Goal: Task Accomplishment & Management: Manage account settings

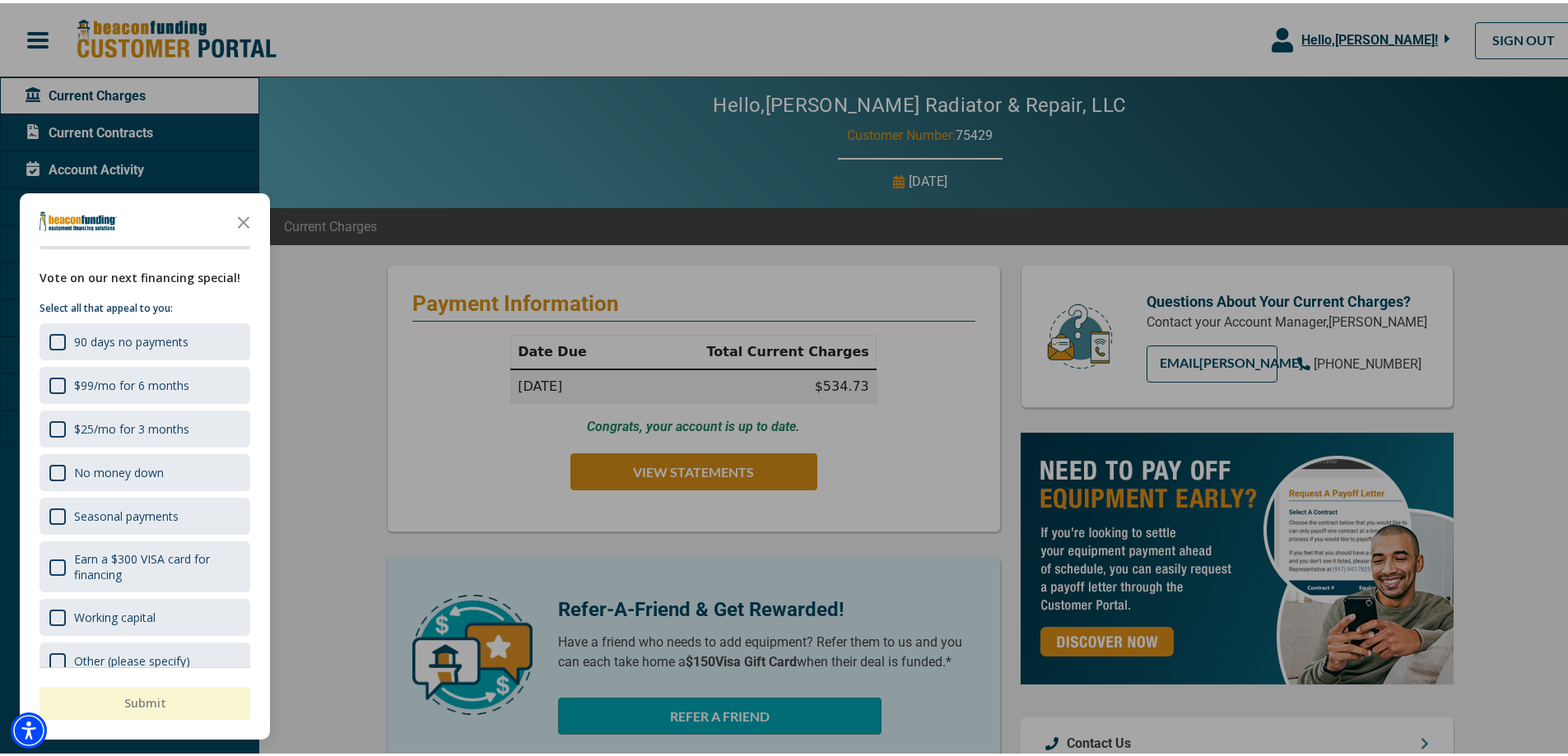
click at [688, 456] on div at bounding box center [790, 378] width 1581 height 756
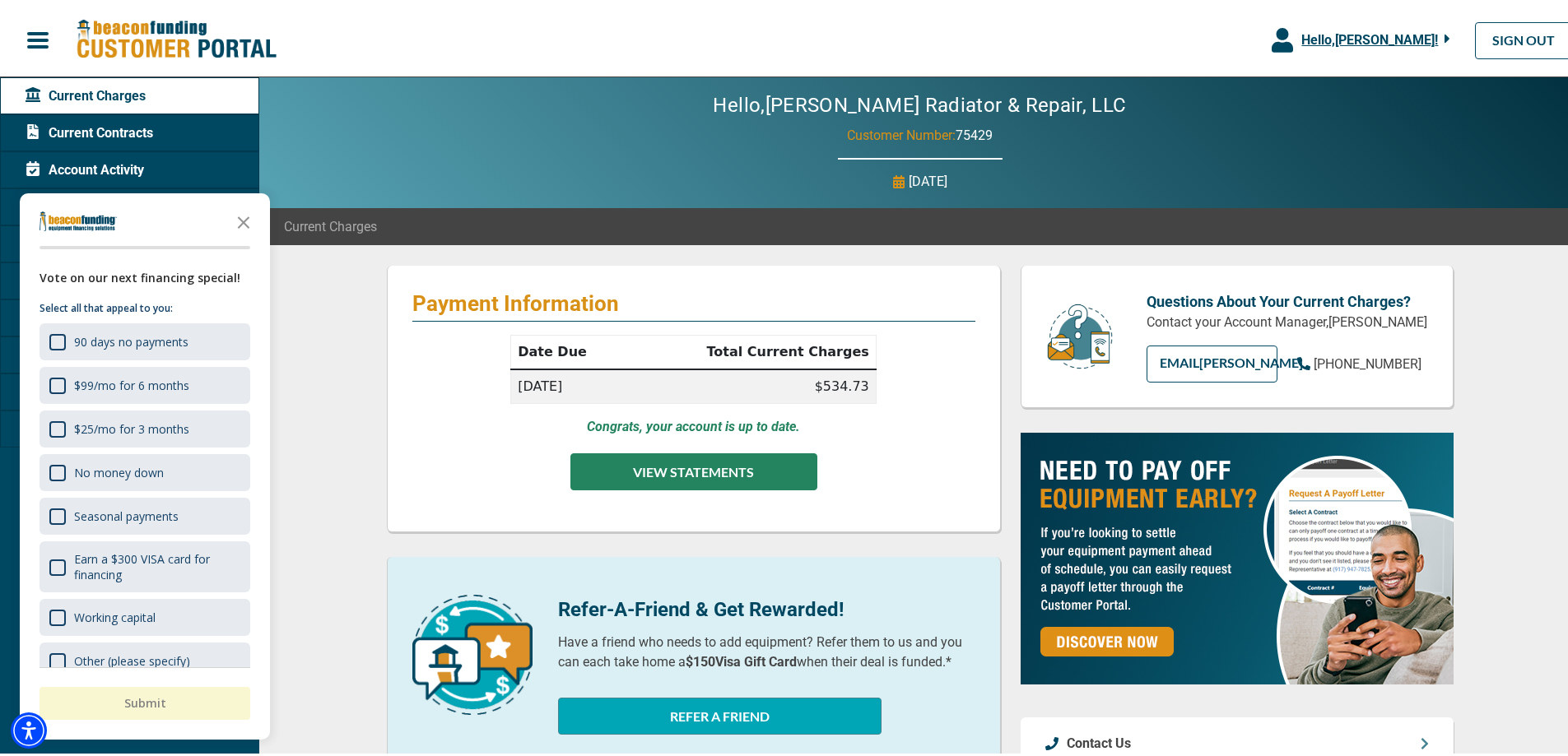
click at [689, 466] on button "VIEW STATEMENTS" at bounding box center [693, 468] width 247 height 37
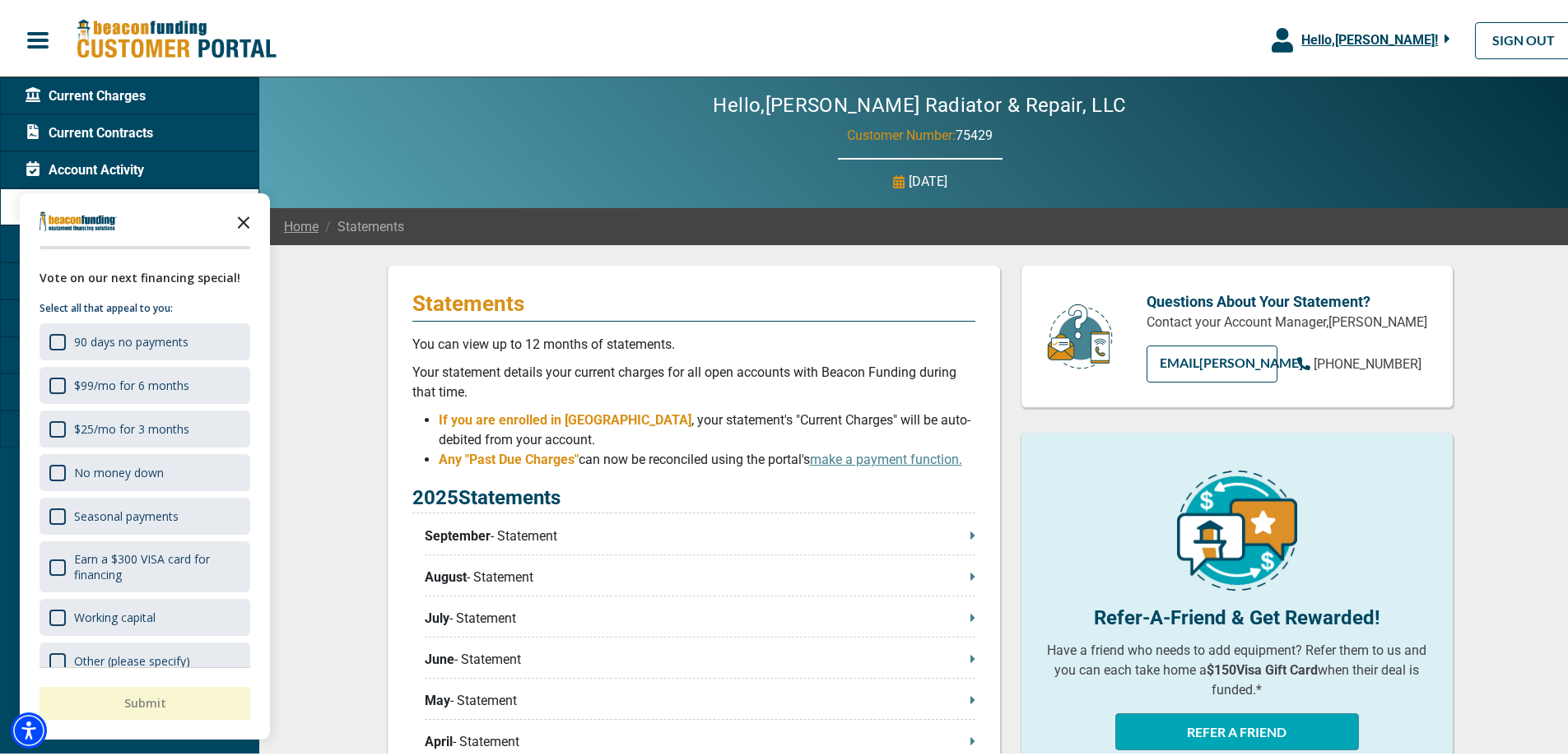
click at [241, 216] on polygon "Close the survey" at bounding box center [243, 219] width 13 height 13
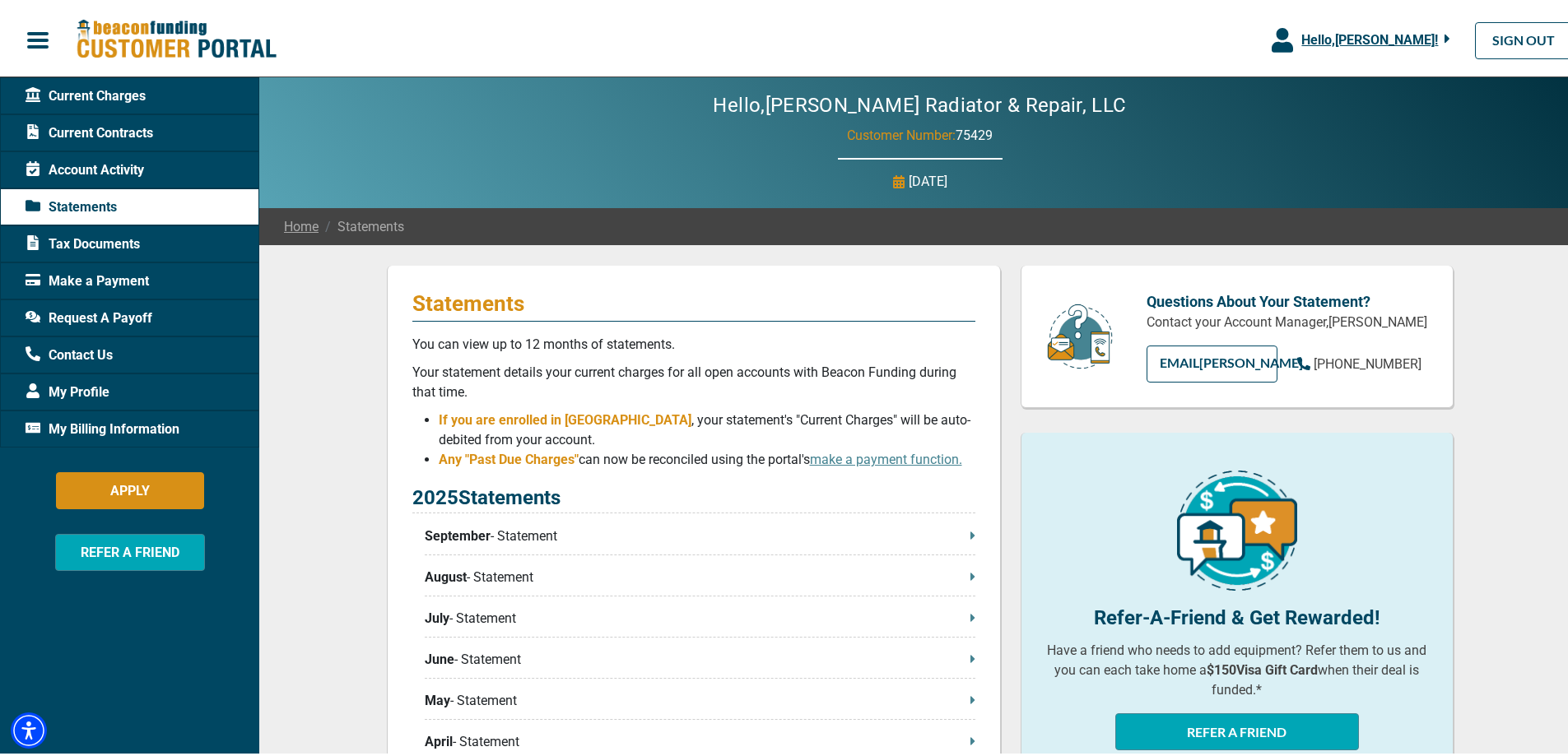
click at [531, 532] on p "September - Statement" at bounding box center [700, 533] width 551 height 19
click at [134, 41] on img at bounding box center [176, 36] width 201 height 42
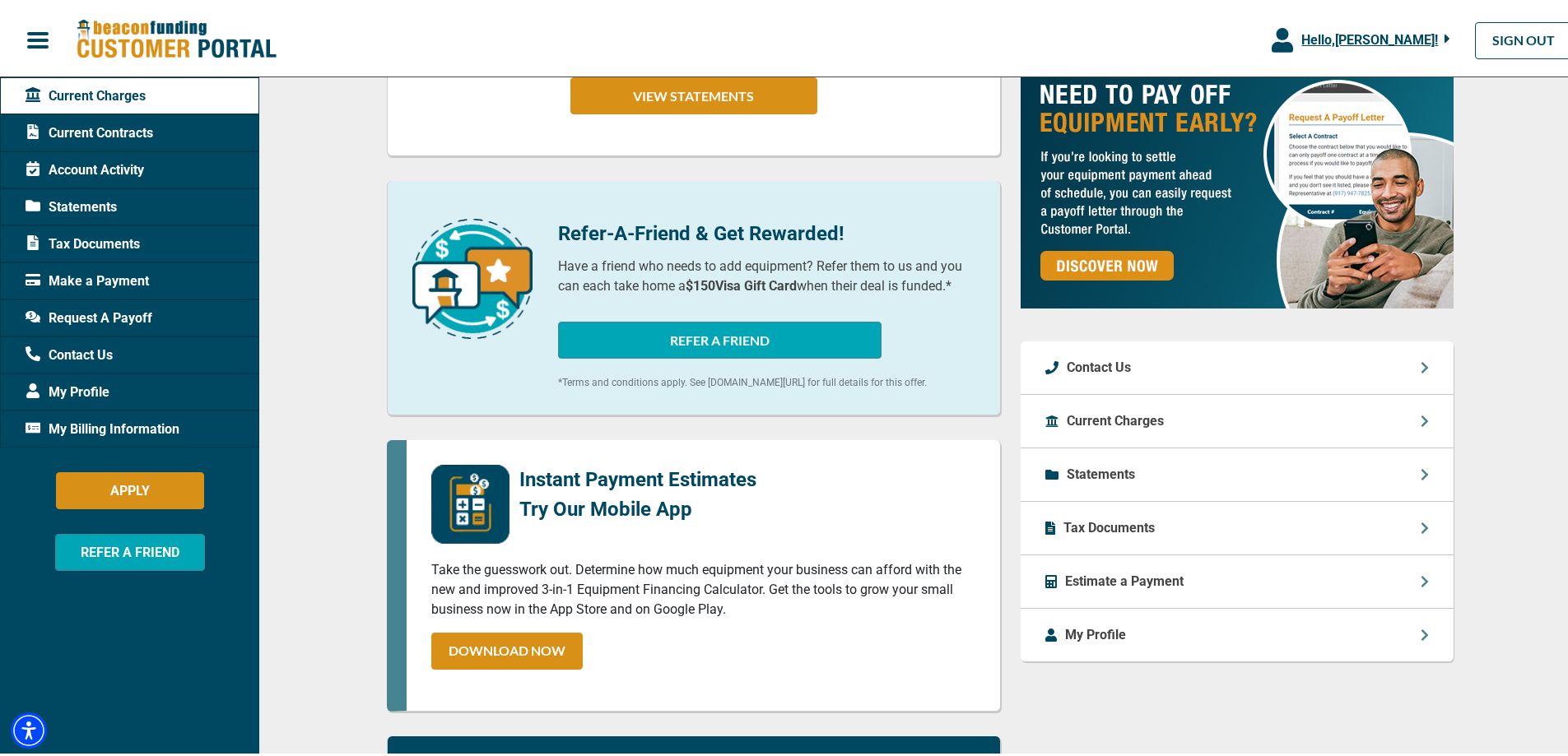
scroll to position [351, 0]
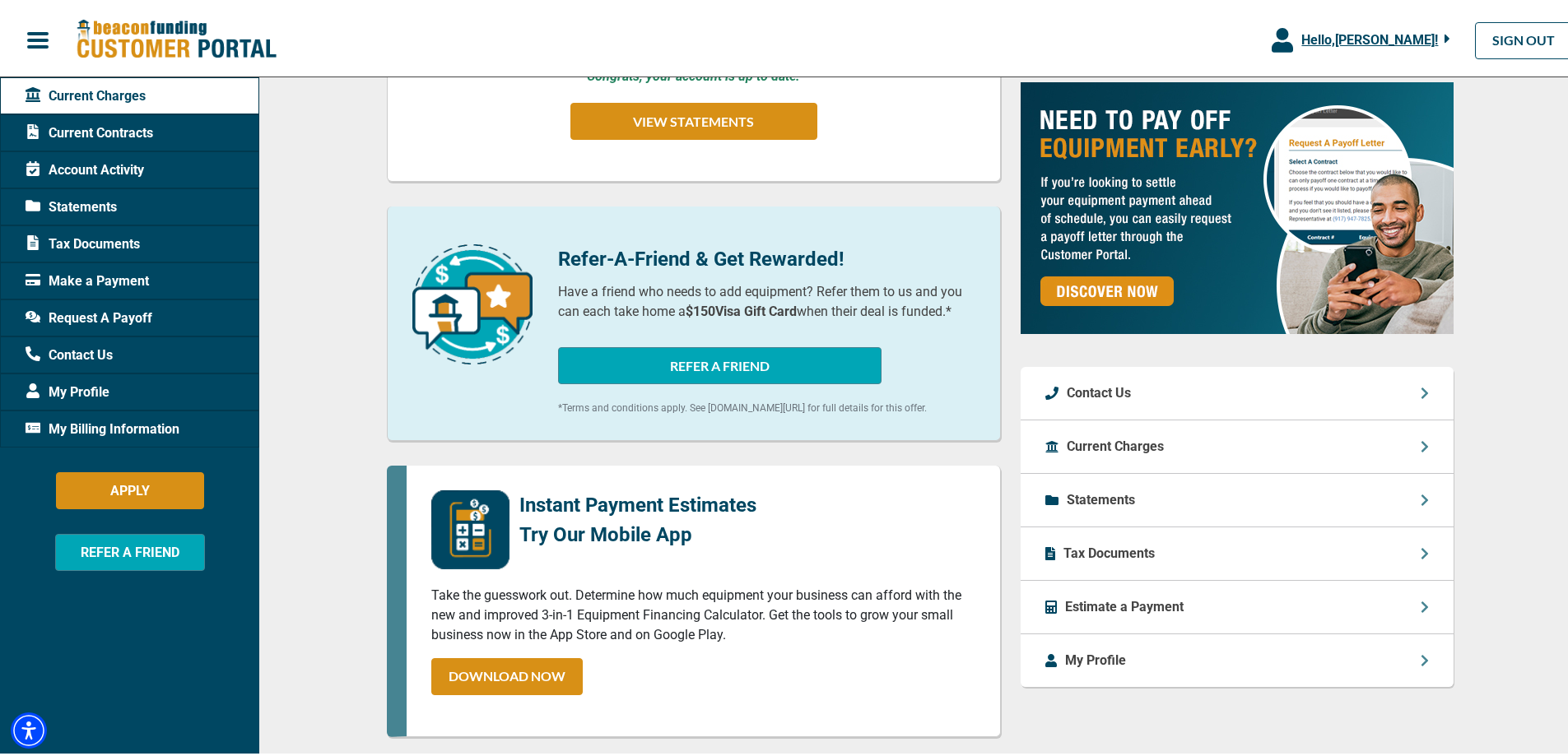
click at [84, 352] on span "Contact Us" at bounding box center [69, 352] width 87 height 19
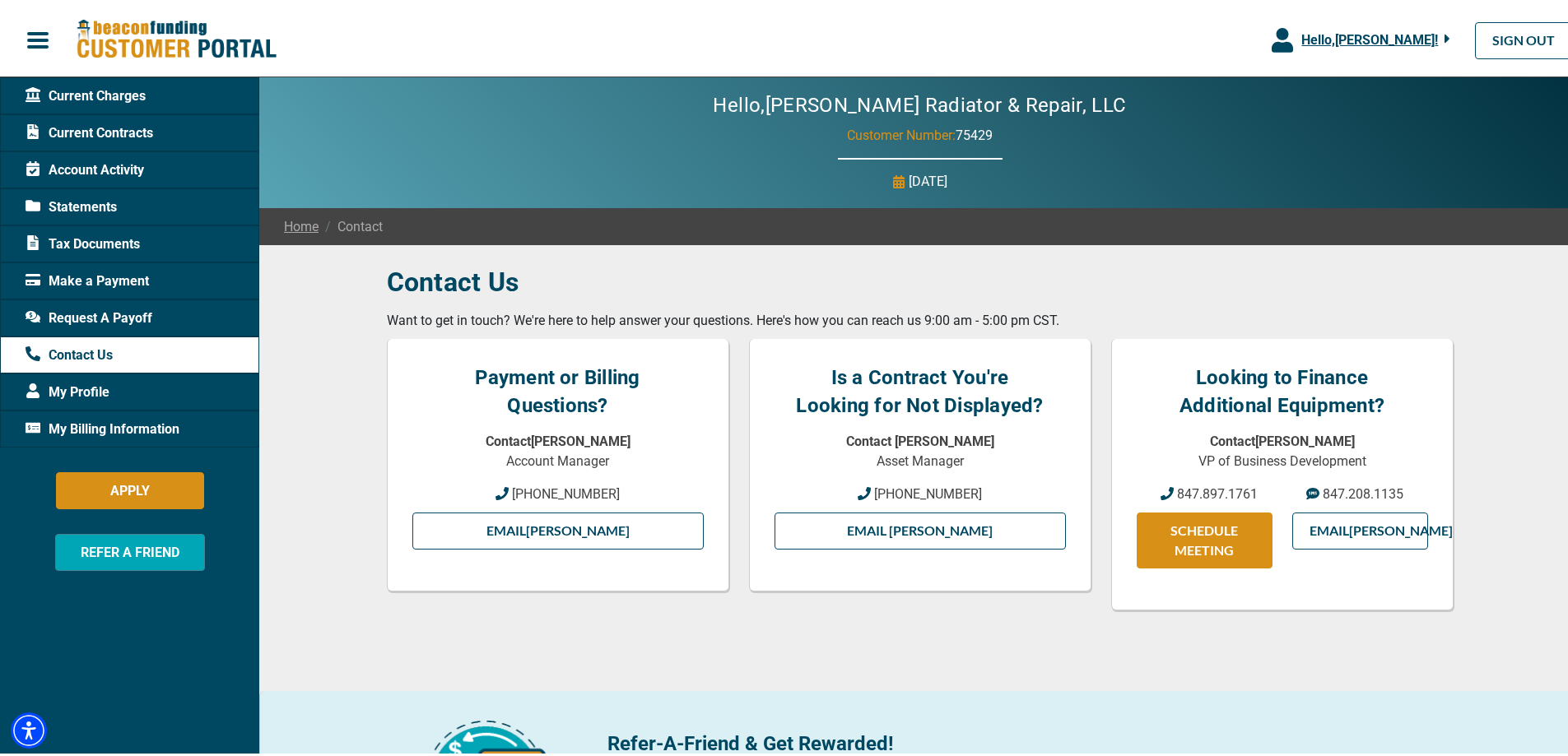
click at [1357, 32] on span "Hello, [PERSON_NAME] !" at bounding box center [1369, 37] width 137 height 16
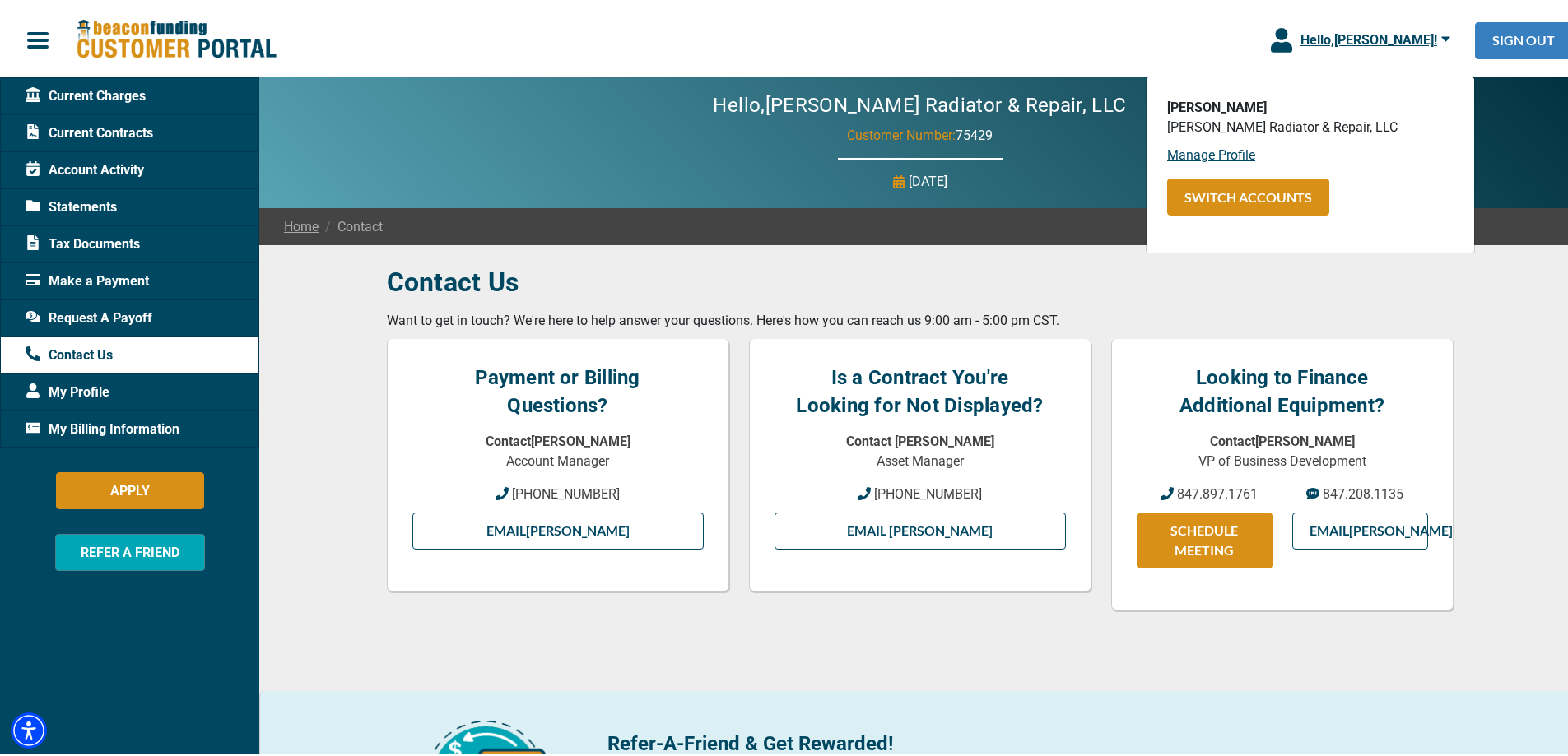
click at [1520, 44] on link "SIGN OUT" at bounding box center [1523, 38] width 97 height 37
